Goal: Connect with others: Connect with others

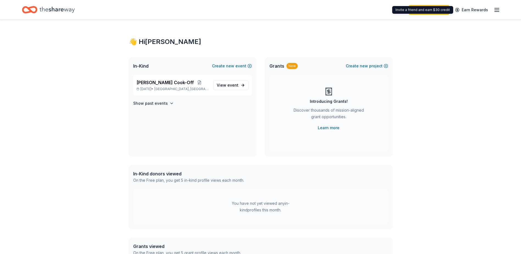
click at [494, 8] on icon "button" at bounding box center [496, 10] width 7 height 7
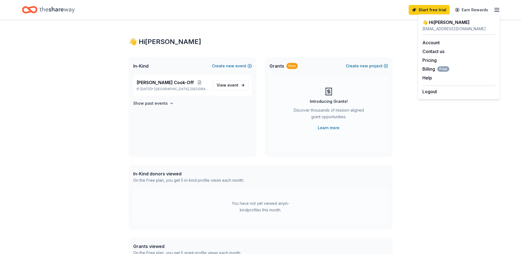
click at [175, 37] on div "👋 Hi Meghan" at bounding box center [261, 41] width 264 height 9
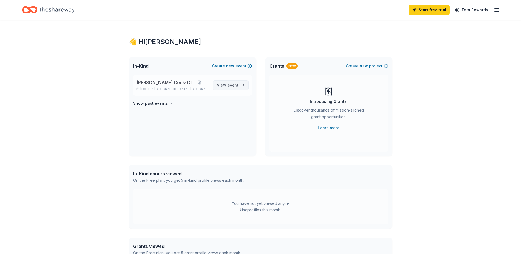
click at [240, 85] on link "View event" at bounding box center [230, 85] width 35 height 10
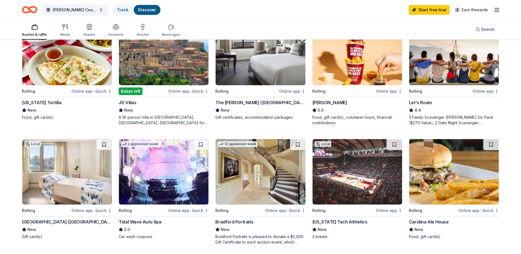
scroll to position [329, 0]
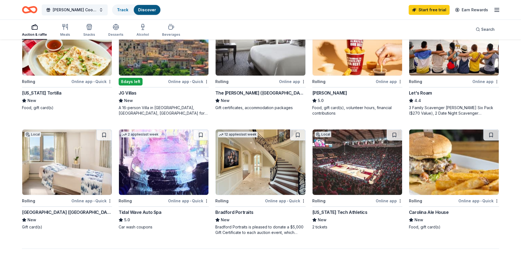
click at [188, 171] on img at bounding box center [163, 161] width 89 height 65
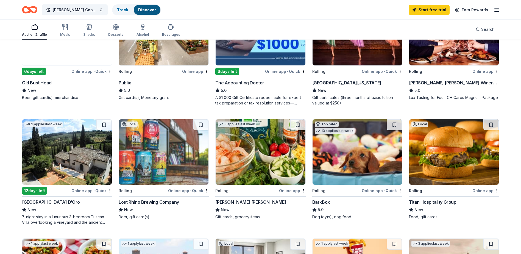
scroll to position [110, 0]
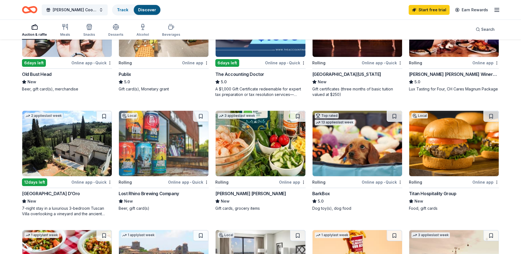
click at [77, 149] on img at bounding box center [66, 143] width 89 height 65
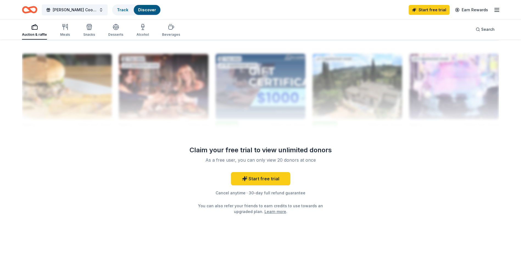
scroll to position [544, 0]
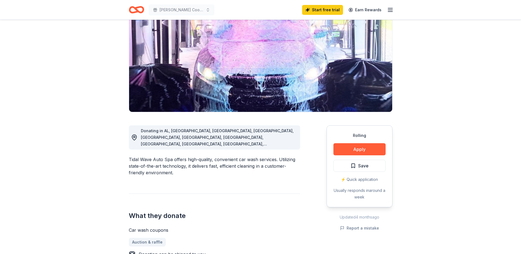
scroll to position [27, 0]
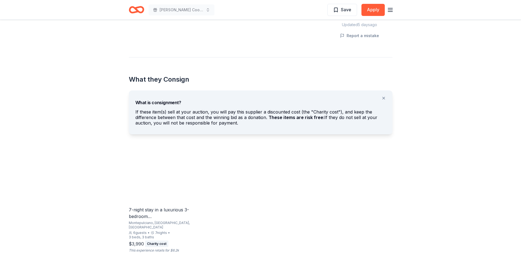
scroll to position [274, 0]
